Goal: Check status: Check status

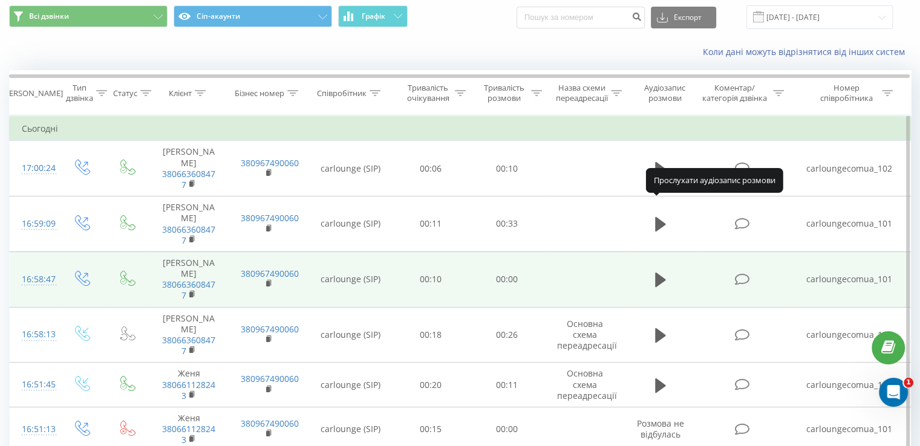
scroll to position [60, 0]
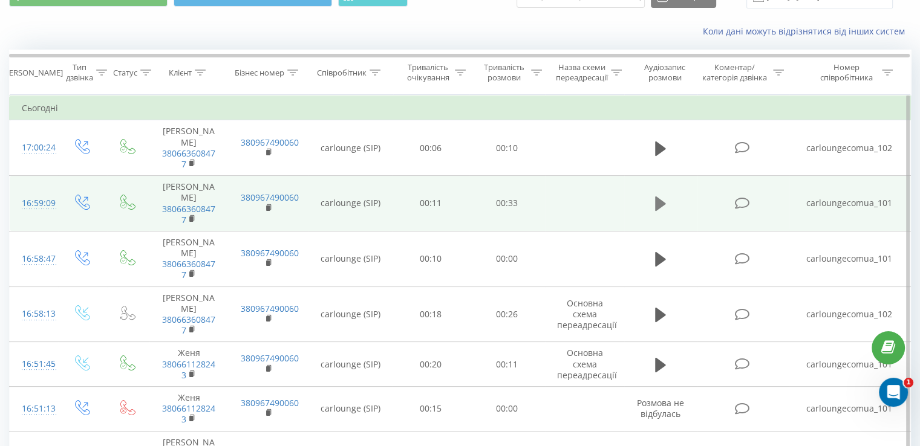
click at [662, 195] on icon at bounding box center [660, 203] width 11 height 17
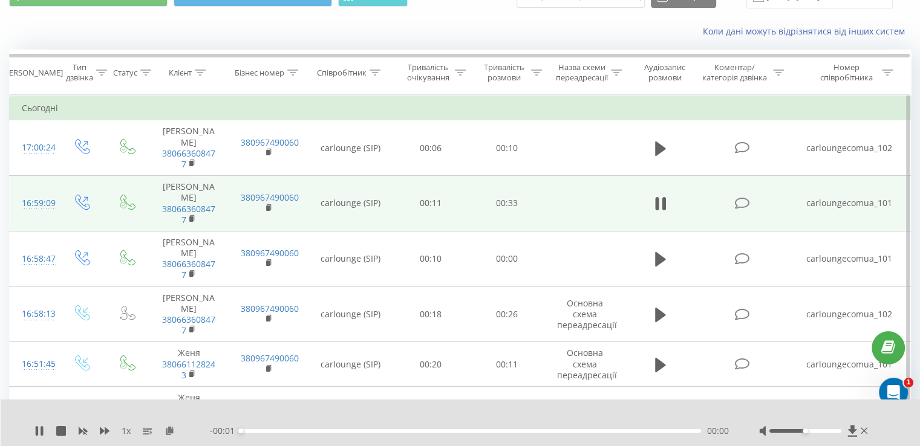
drag, startPoint x: 798, startPoint y: 433, endPoint x: 791, endPoint y: 433, distance: 7.3
click at [791, 433] on div at bounding box center [814, 431] width 111 height 12
drag, startPoint x: 793, startPoint y: 430, endPoint x: 805, endPoint y: 431, distance: 12.7
click at [805, 431] on div at bounding box center [805, 431] width 72 height 4
drag, startPoint x: 805, startPoint y: 431, endPoint x: 826, endPoint y: 432, distance: 21.2
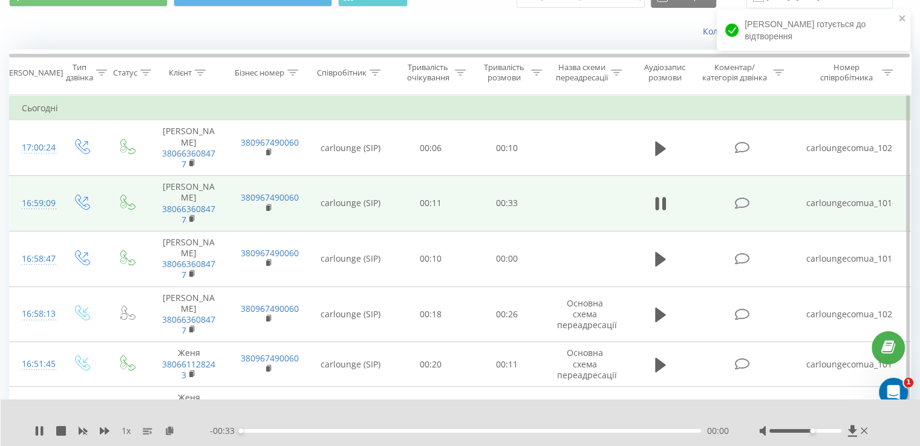
click at [814, 432] on div "Accessibility label" at bounding box center [812, 431] width 5 height 5
click at [825, 433] on div at bounding box center [814, 431] width 111 height 12
click at [790, 433] on div at bounding box center [814, 431] width 111 height 12
click at [791, 430] on div at bounding box center [805, 431] width 72 height 4
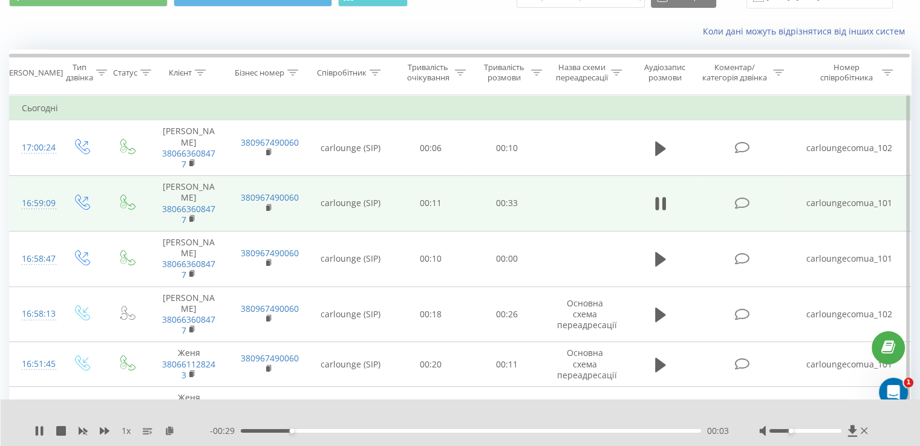
click at [803, 431] on div at bounding box center [805, 431] width 72 height 4
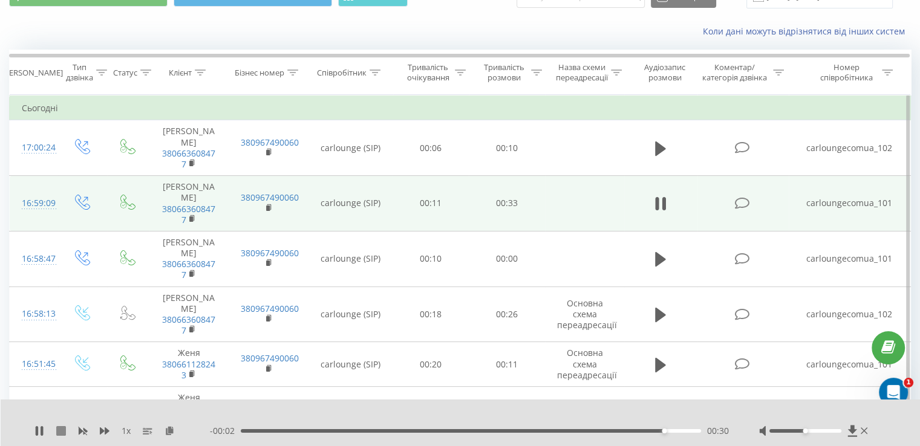
click at [63, 428] on icon at bounding box center [61, 431] width 10 height 10
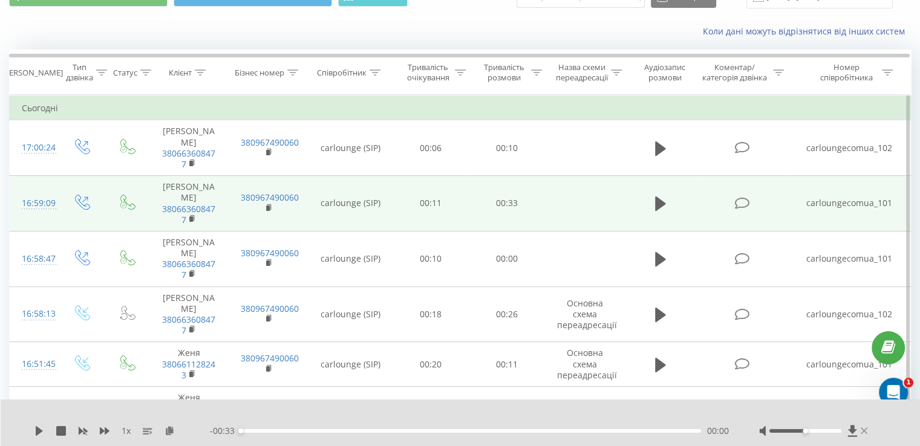
click at [861, 434] on icon at bounding box center [863, 431] width 7 height 10
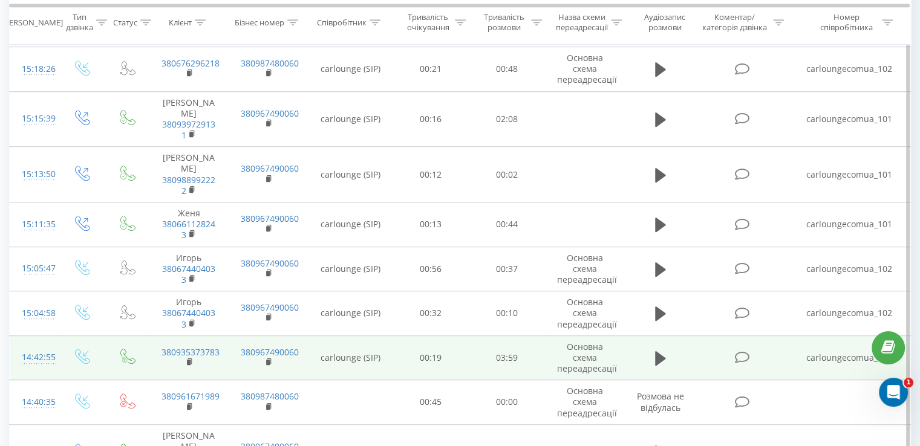
scroll to position [544, 0]
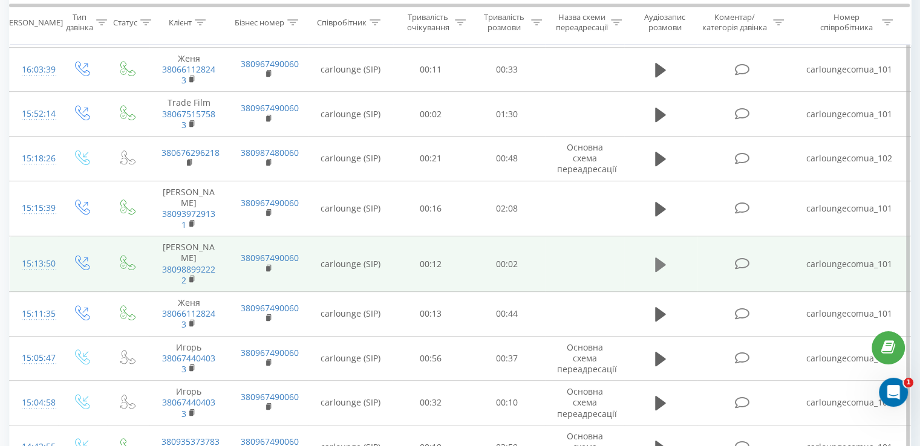
click at [661, 257] on icon at bounding box center [660, 264] width 11 height 15
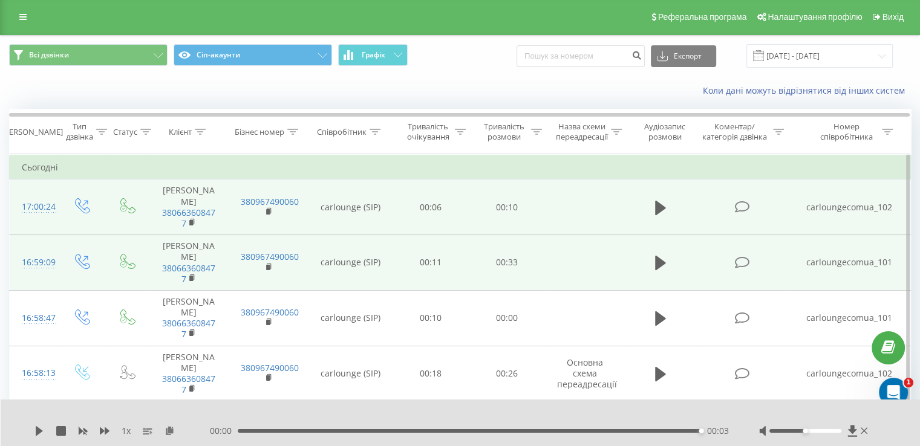
scroll to position [0, 0]
